Goal: Feedback & Contribution: Submit feedback/report problem

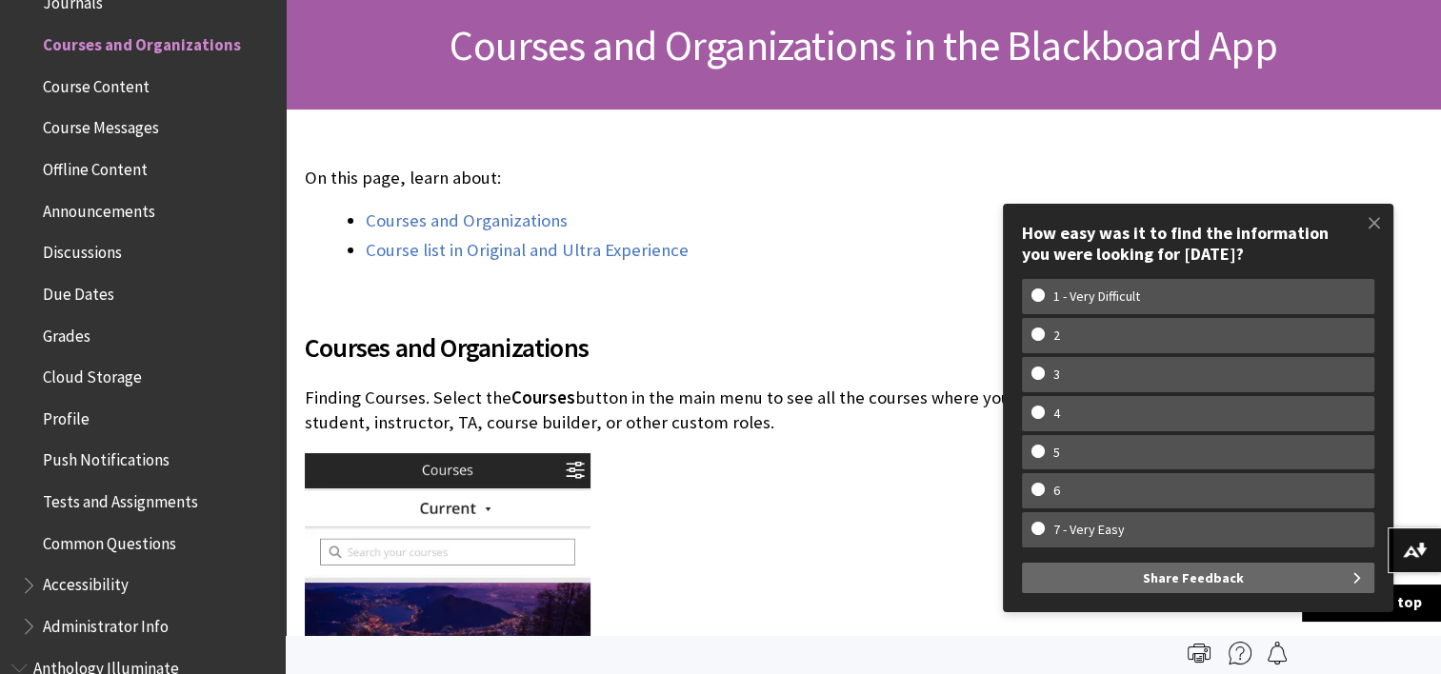
scroll to position [276, 0]
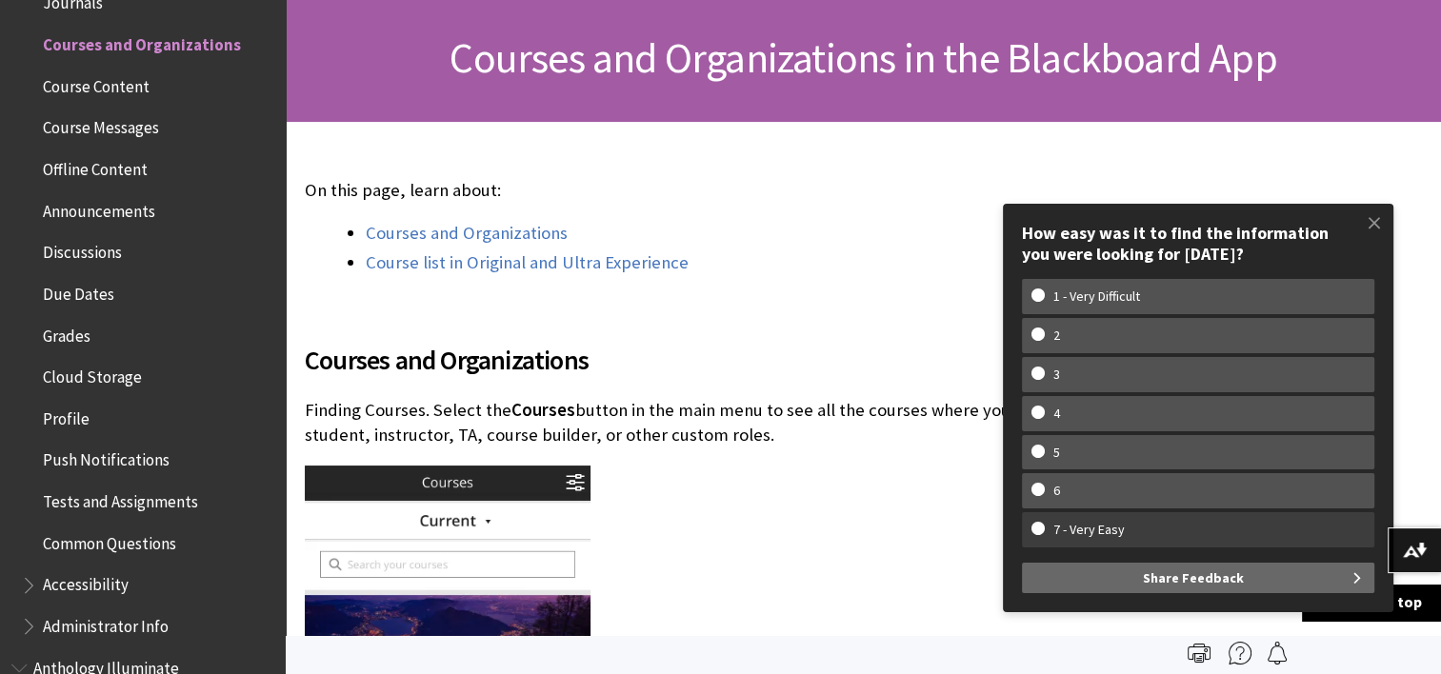
click at [1204, 528] on w-span "7 - Very Easy" at bounding box center [1197, 530] width 333 height 16
click at [1044, 528] on input "7 - Very Easy" at bounding box center [1037, 528] width 12 height 12
radio input "true"
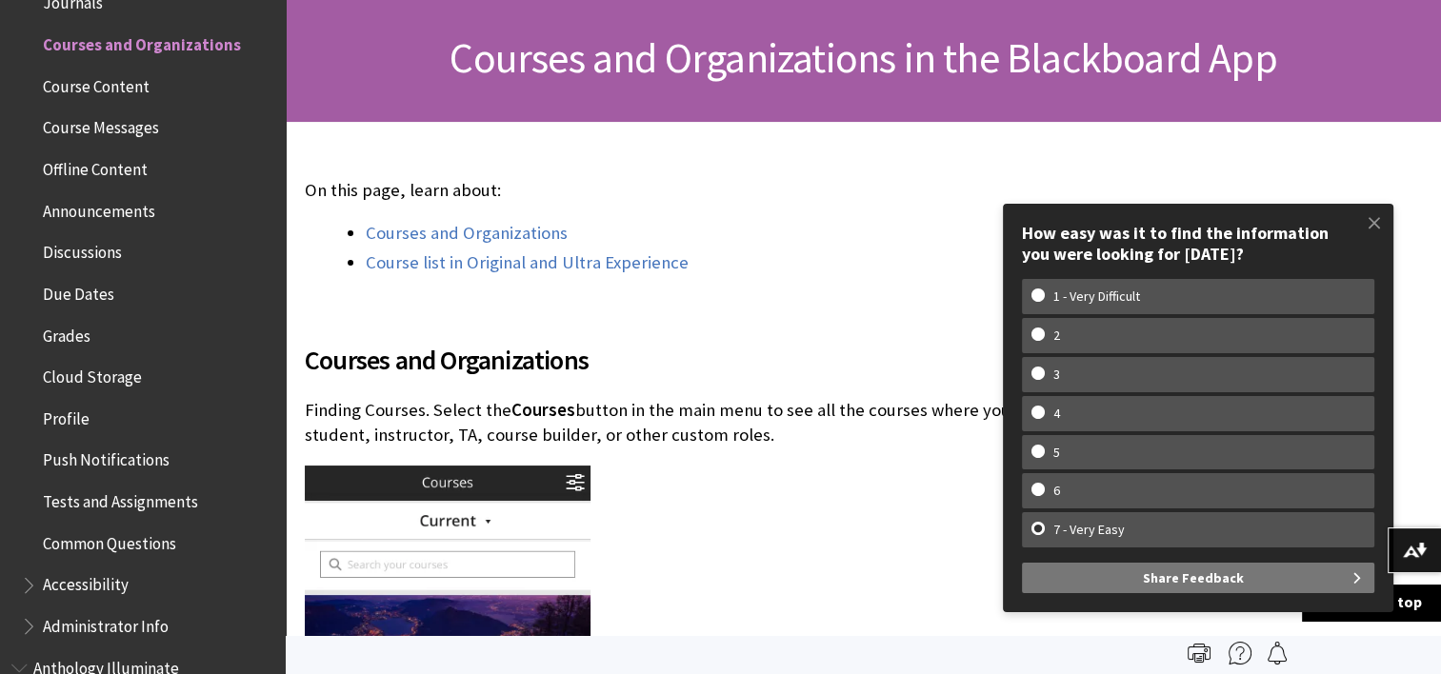
click at [1227, 577] on span "Share Feedback" at bounding box center [1193, 578] width 101 height 30
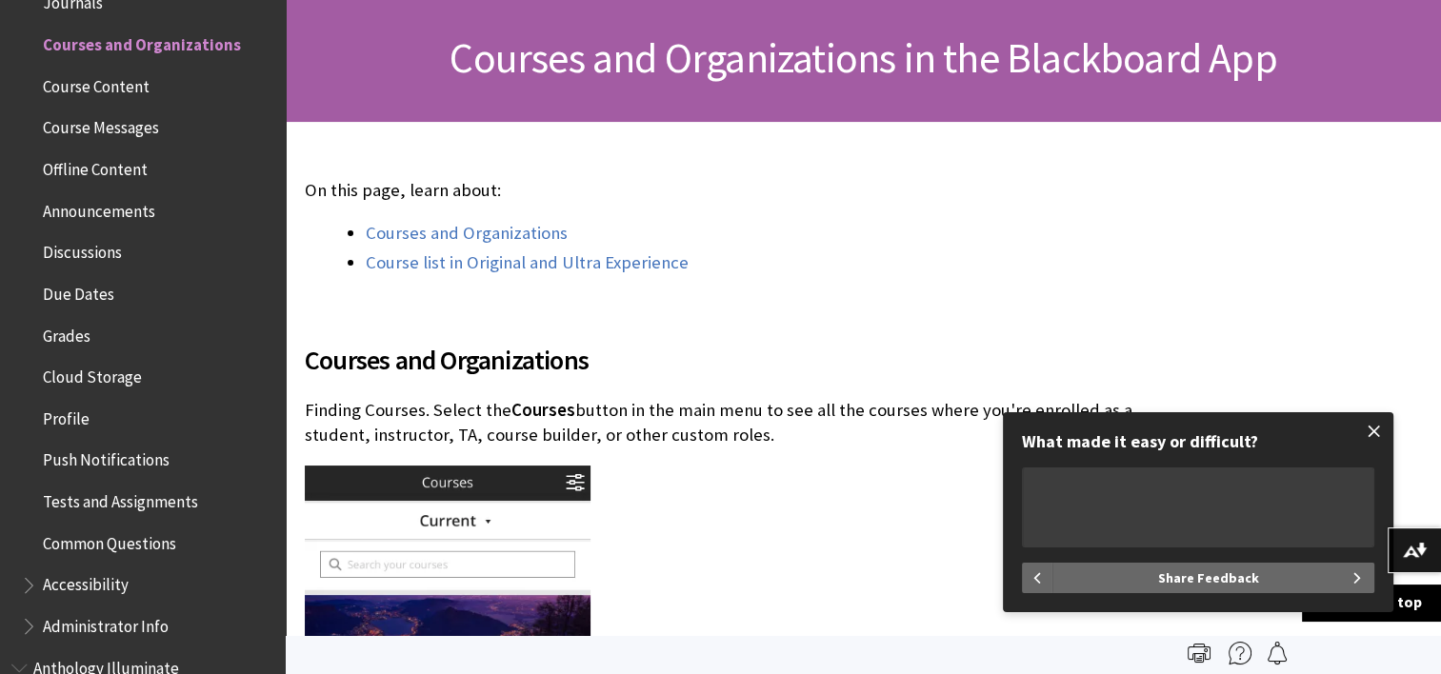
click at [1372, 429] on span at bounding box center [1374, 431] width 40 height 40
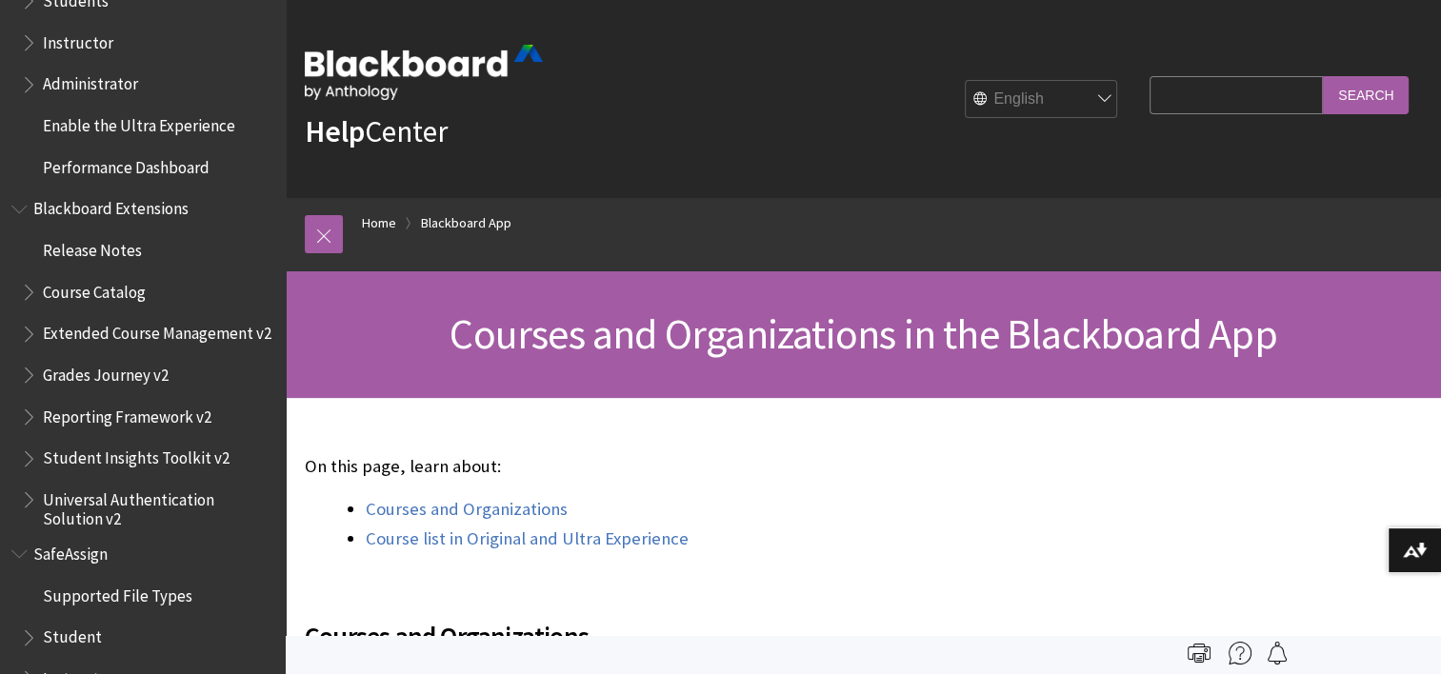
scroll to position [1974, 0]
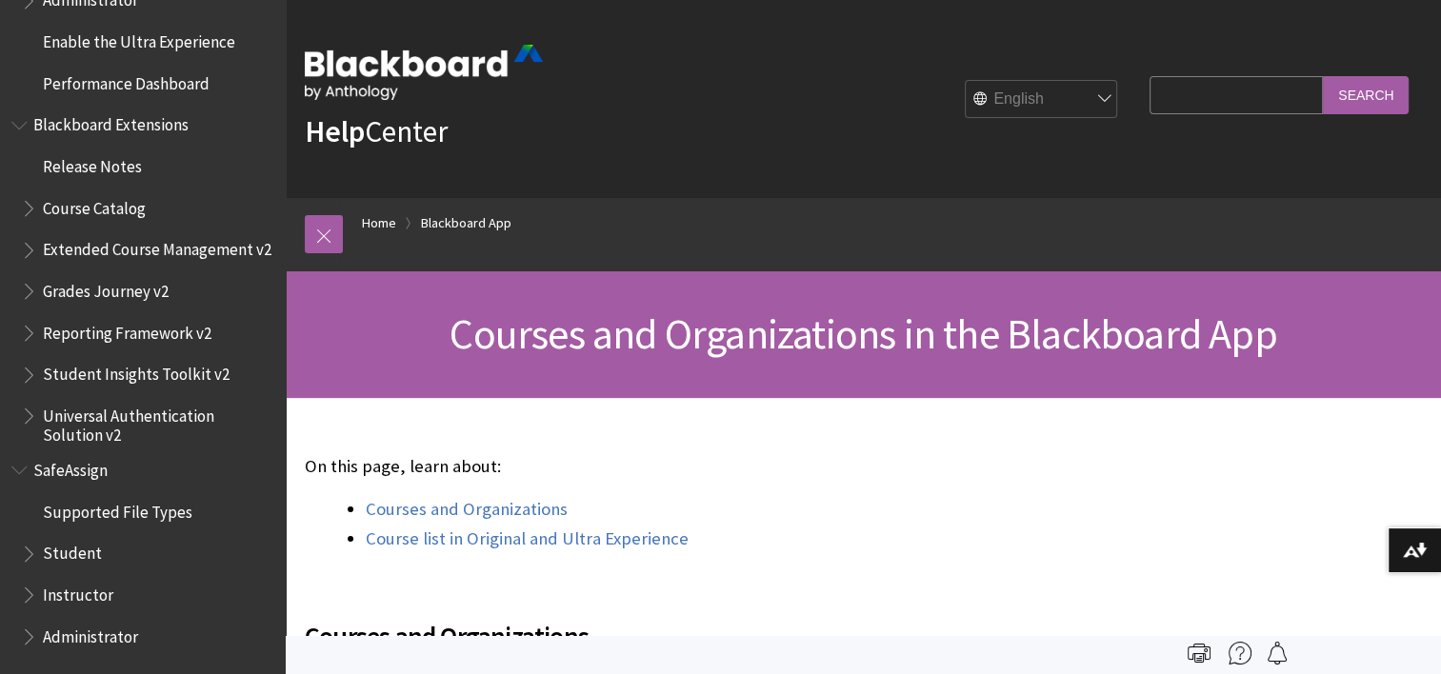
click at [77, 552] on span "Student" at bounding box center [72, 551] width 59 height 26
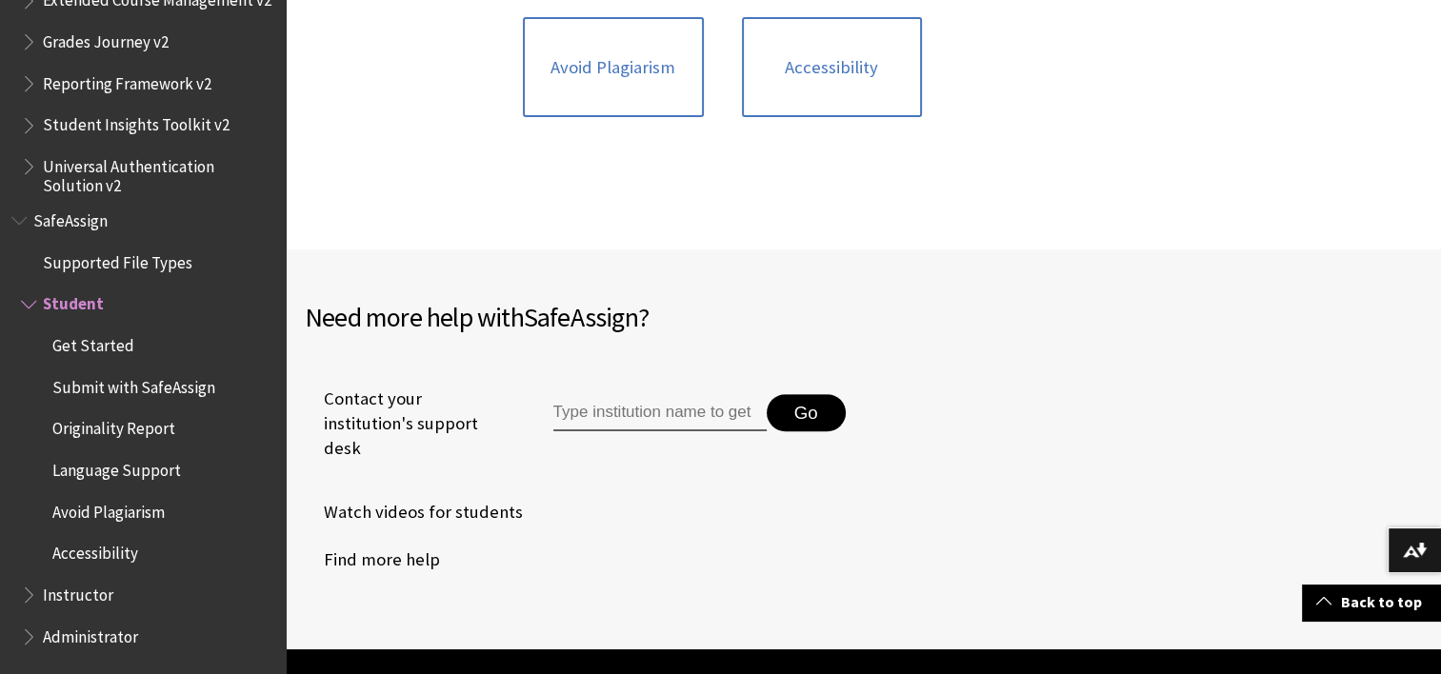
scroll to position [709, 0]
